Goal: Find specific page/section: Find specific page/section

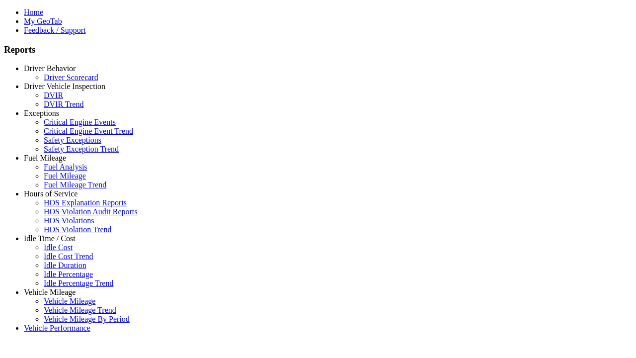
click at [57, 198] on link "Hours of Service" at bounding box center [51, 193] width 54 height 8
click at [65, 207] on link "HOS Explanation Reports" at bounding box center [85, 202] width 83 height 8
type input "**********"
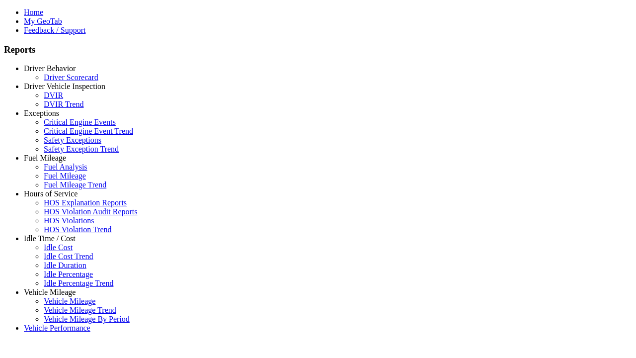
type input "*********"
